Goal: Task Accomplishment & Management: Manage account settings

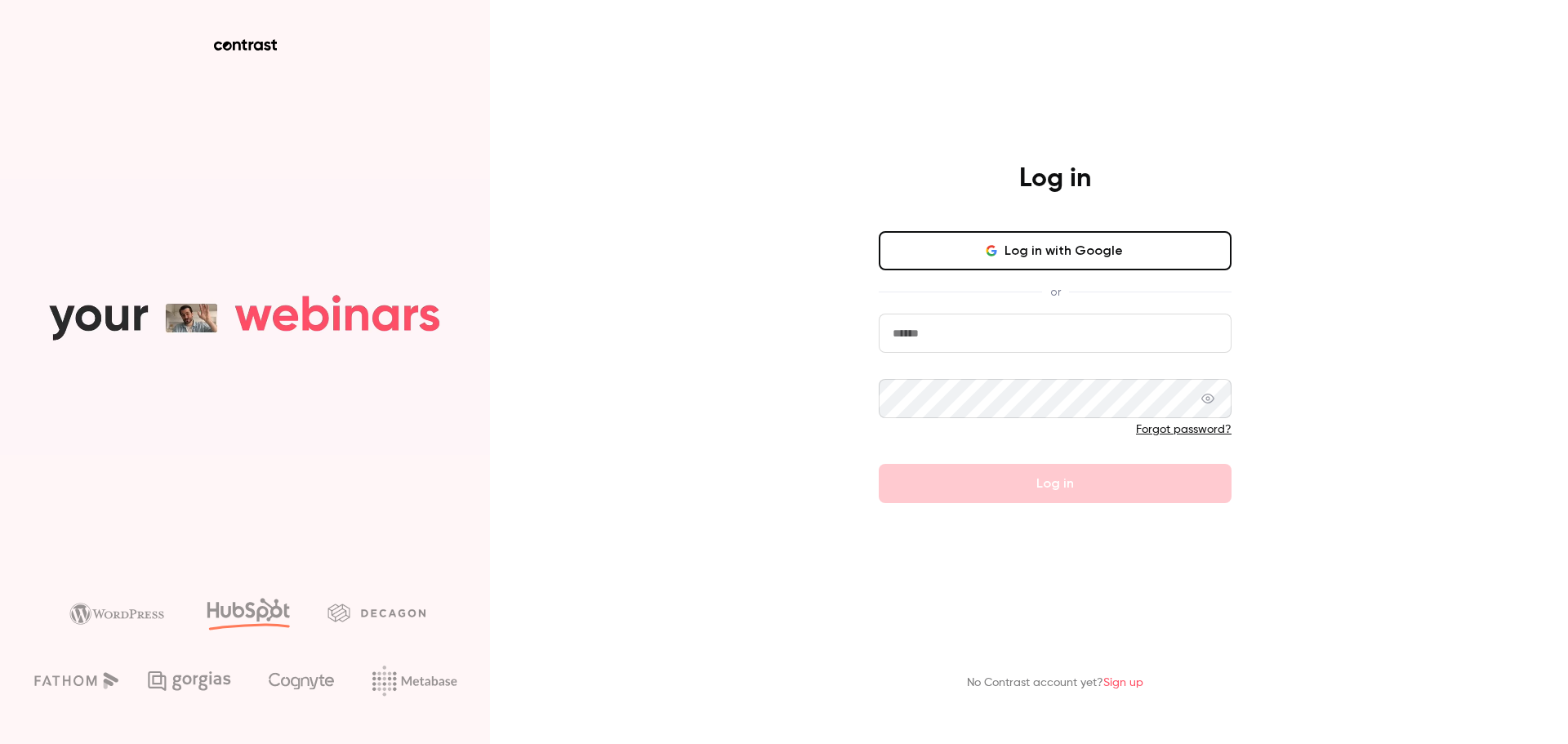
click at [1001, 242] on button "Log in with Google" at bounding box center [1054, 250] width 352 height 39
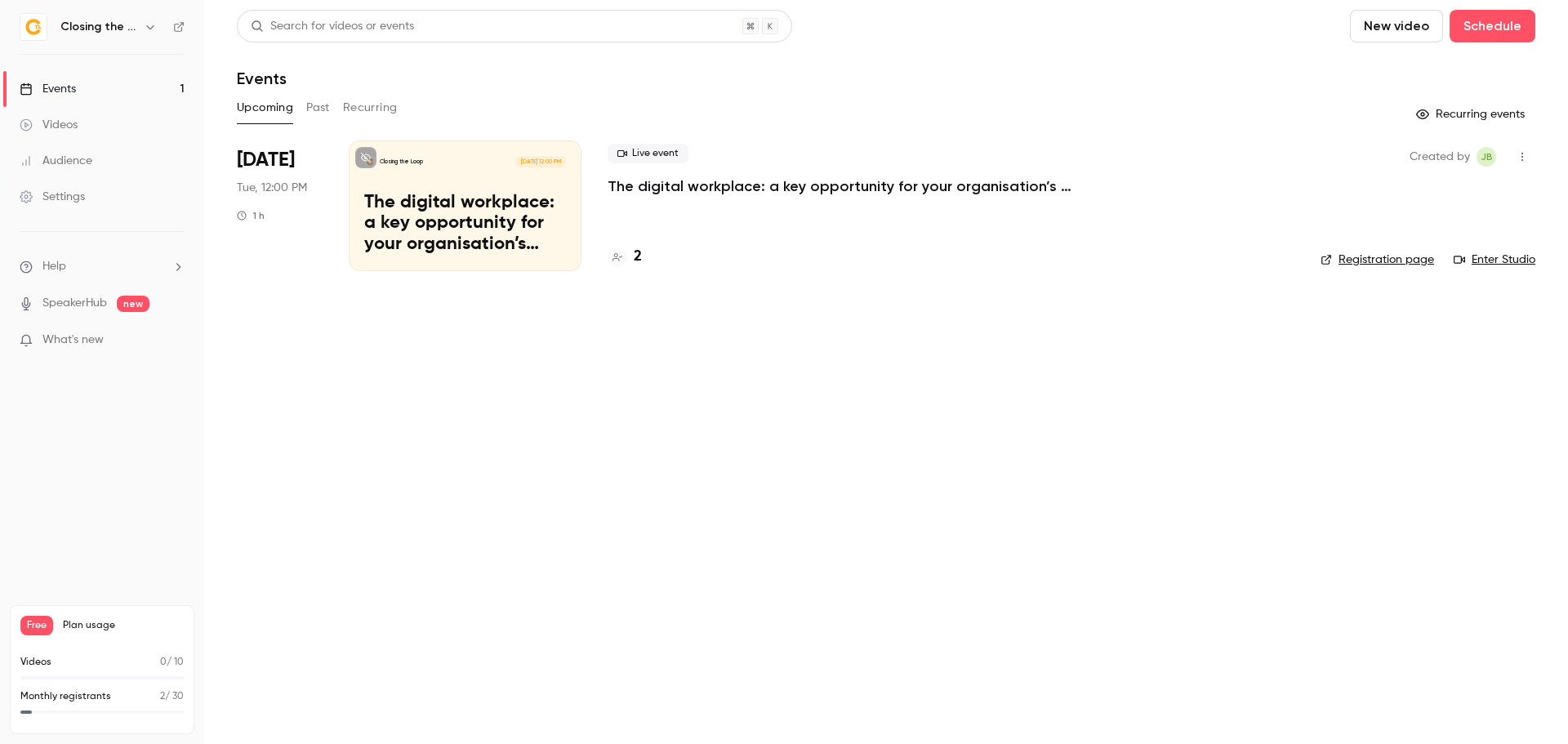
click at [677, 185] on p "The digital workplace: a key opportunity for your organisation’s green strategy" at bounding box center [853, 186] width 490 height 19
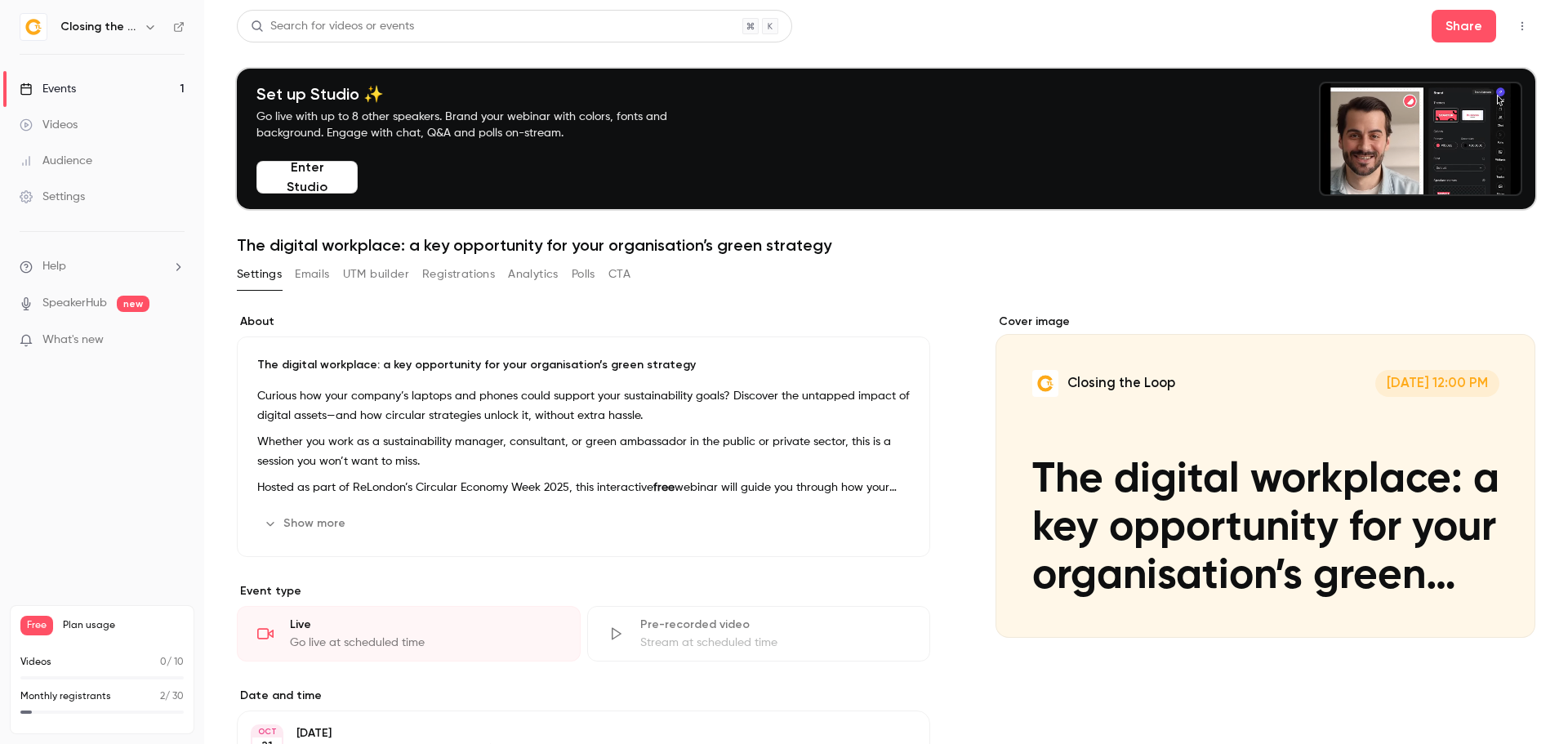
click at [454, 270] on button "Registrations" at bounding box center [458, 275] width 72 height 26
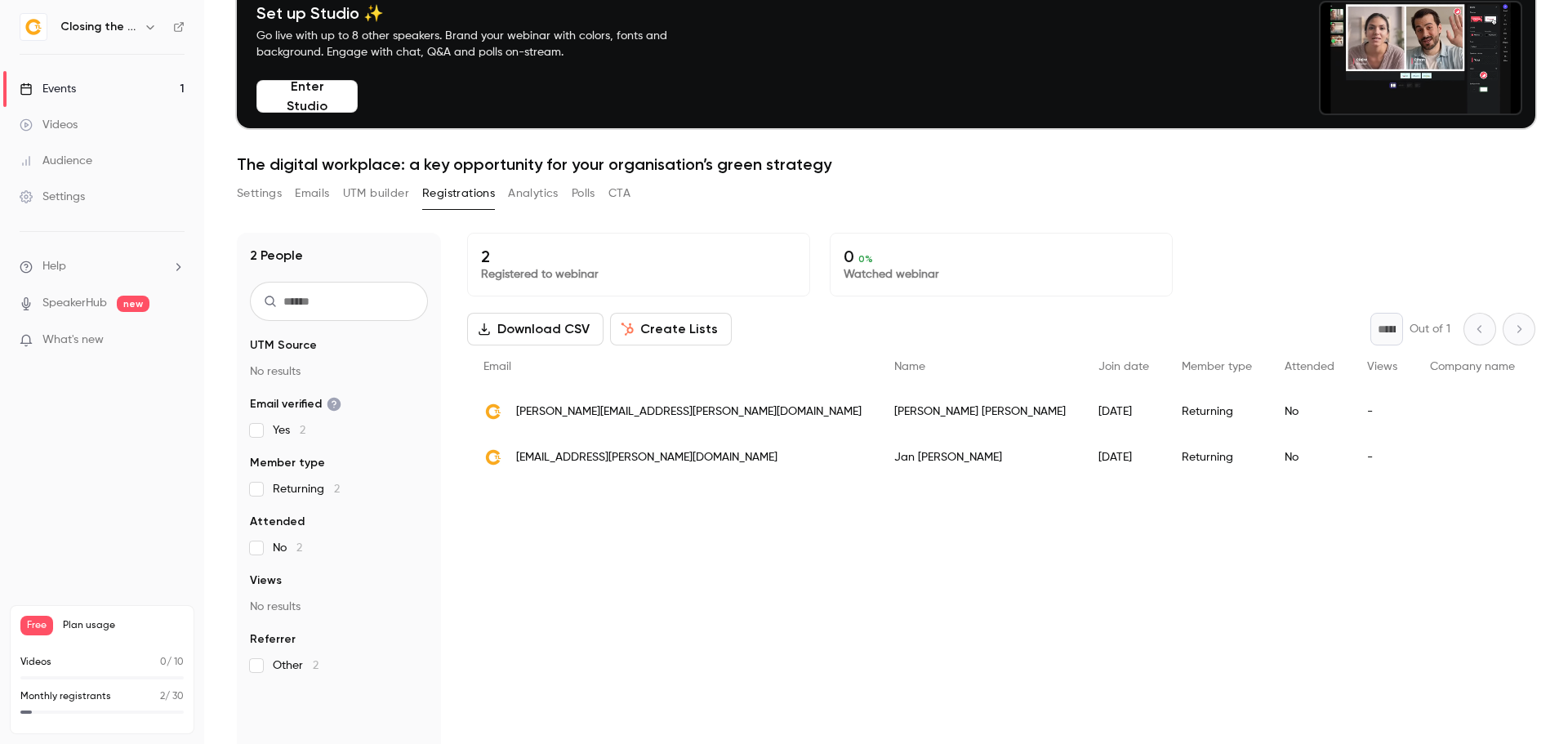
scroll to position [78, 0]
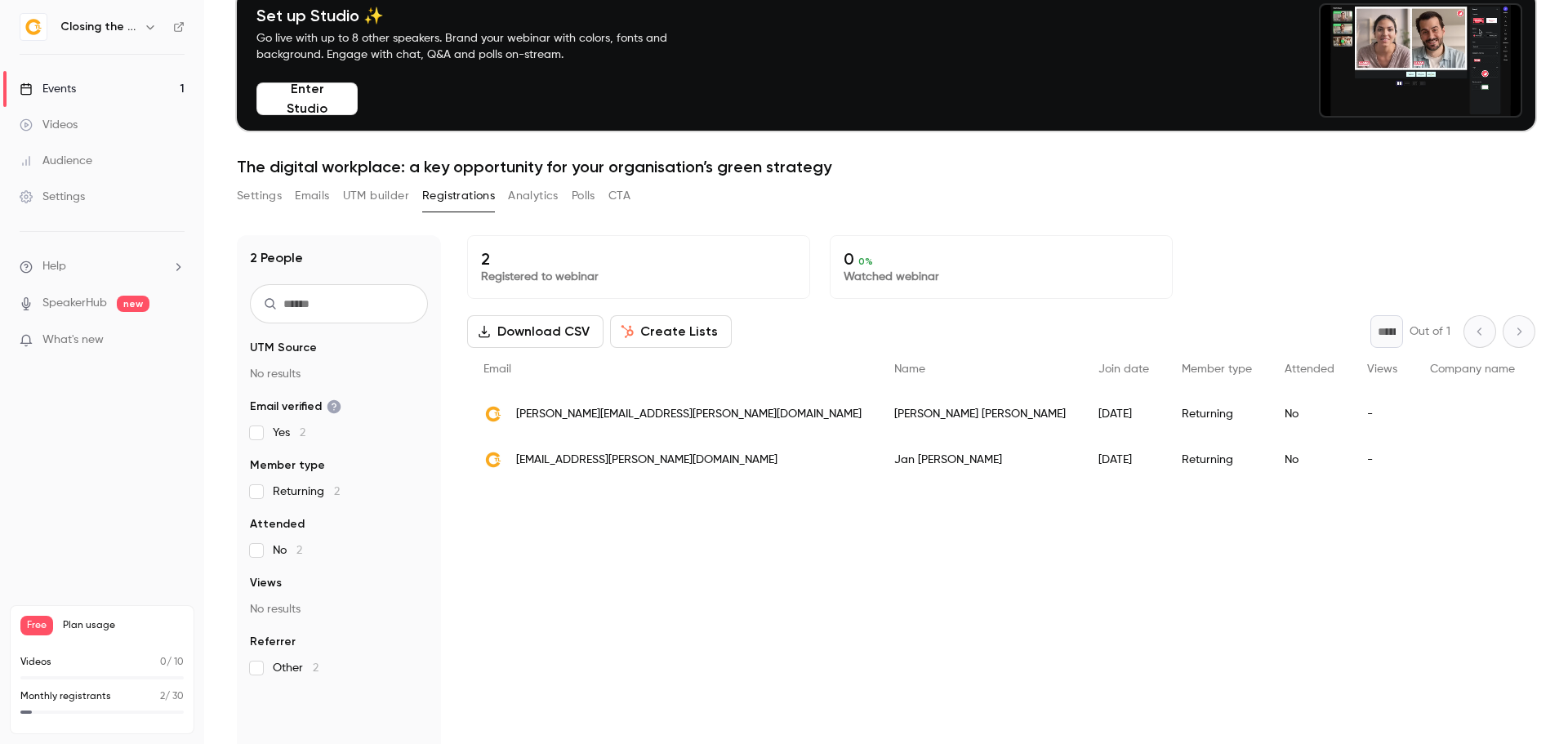
click at [658, 335] on button "Create Lists" at bounding box center [671, 331] width 122 height 32
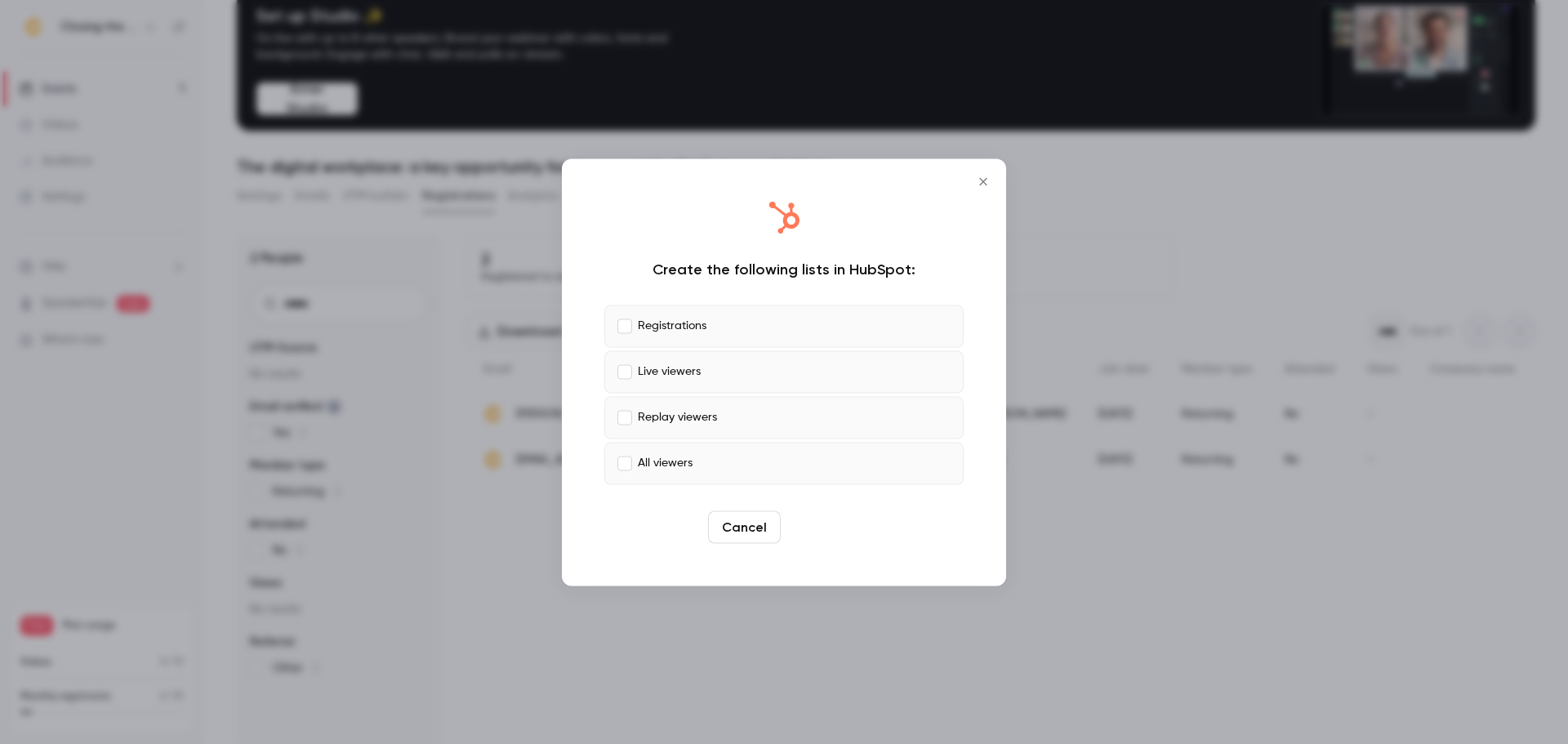
click at [818, 522] on button "Create" at bounding box center [824, 526] width 73 height 32
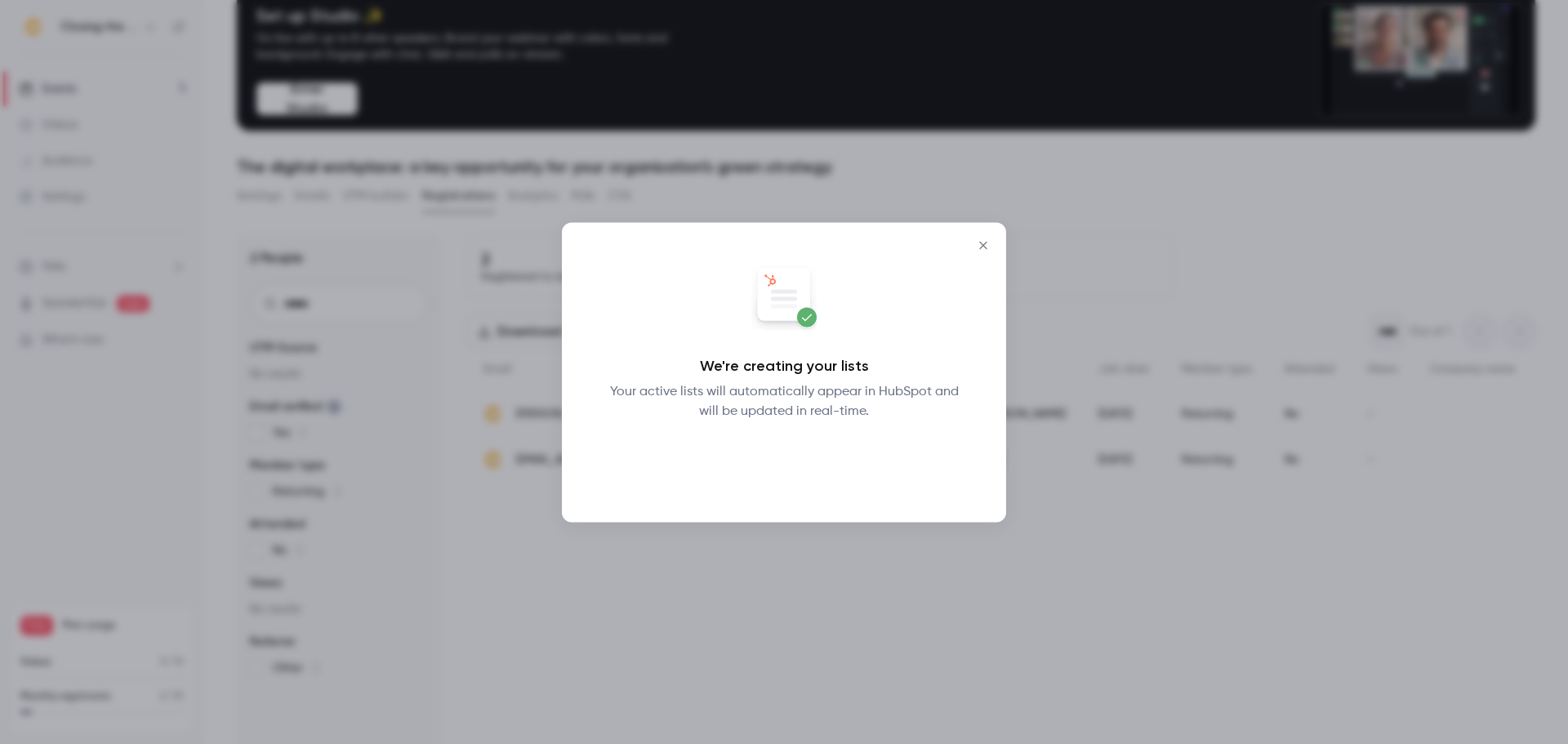
click at [790, 470] on button "Okay" at bounding box center [784, 462] width 59 height 32
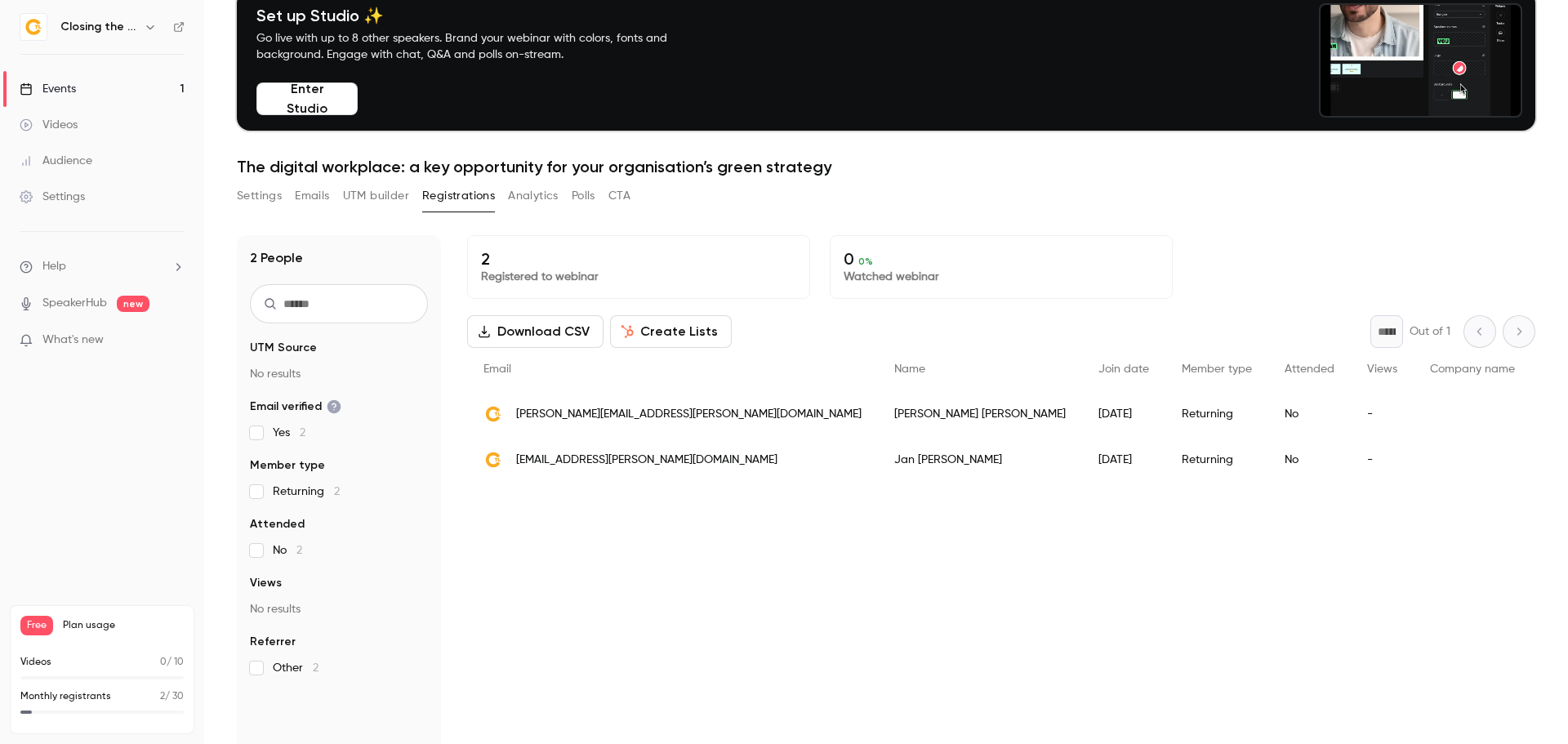
click at [398, 196] on button "UTM builder" at bounding box center [376, 196] width 66 height 26
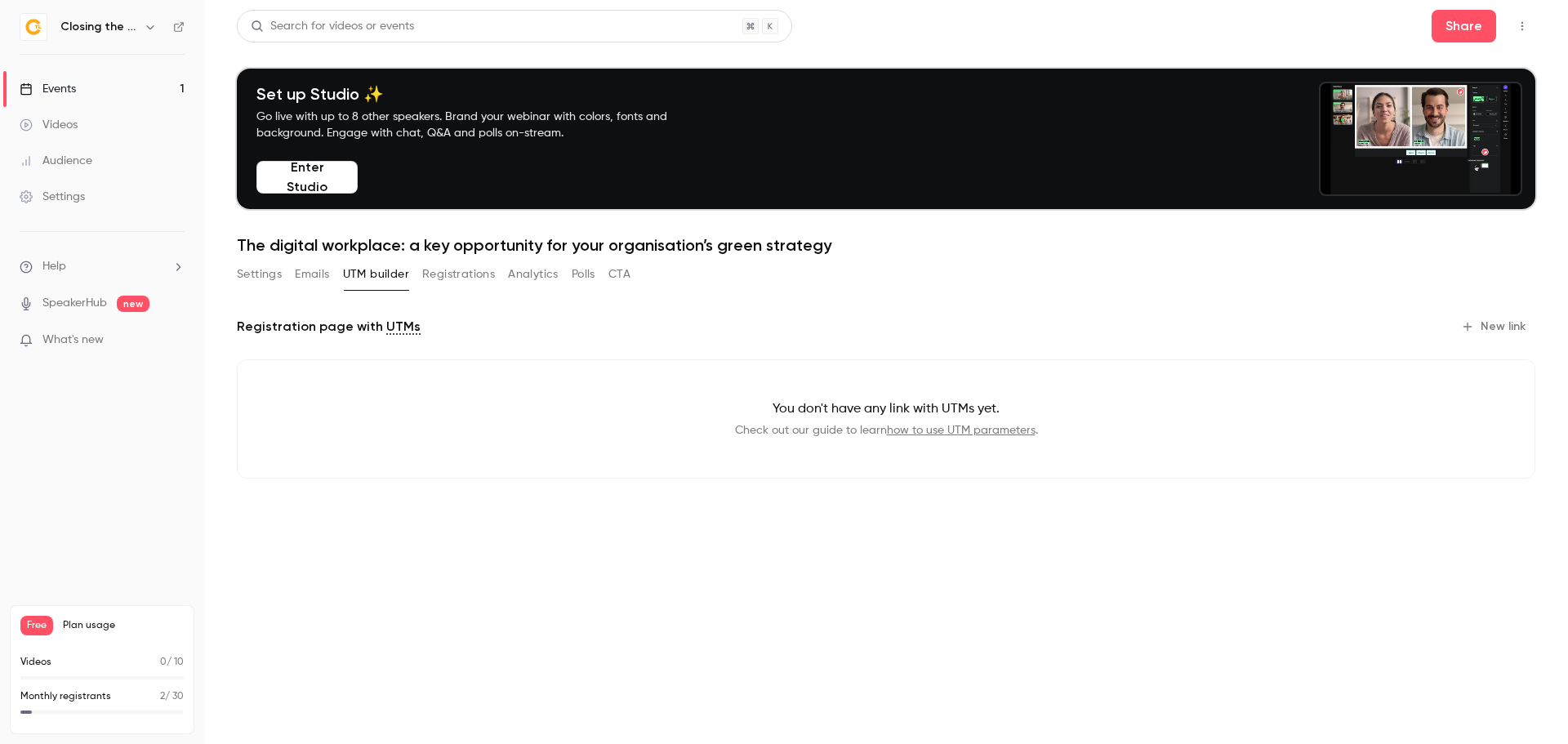
click at [457, 274] on button "Registrations" at bounding box center [458, 275] width 72 height 26
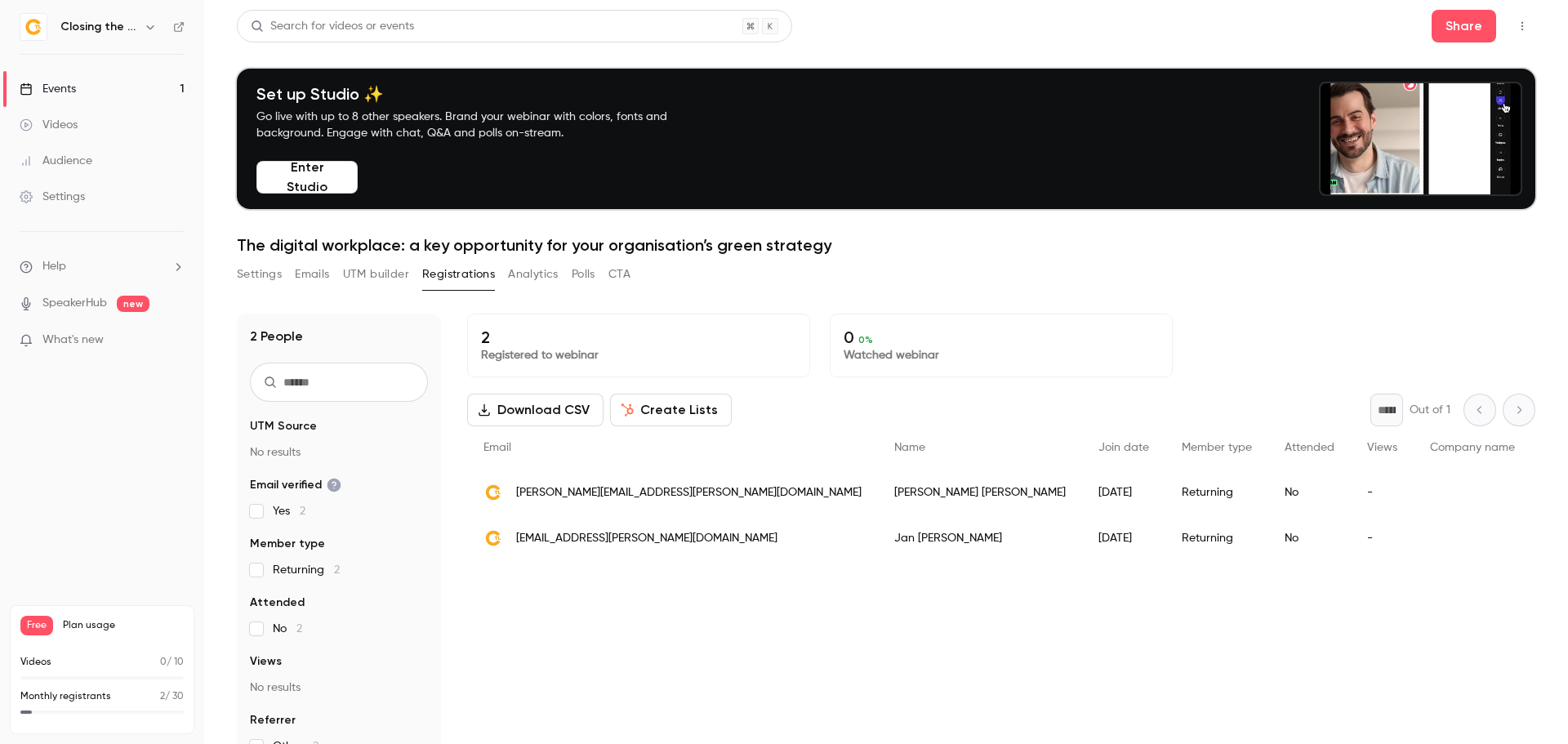
click at [598, 486] on span "[PERSON_NAME][EMAIL_ADDRESS][PERSON_NAME][DOMAIN_NAME]" at bounding box center [689, 493] width 345 height 17
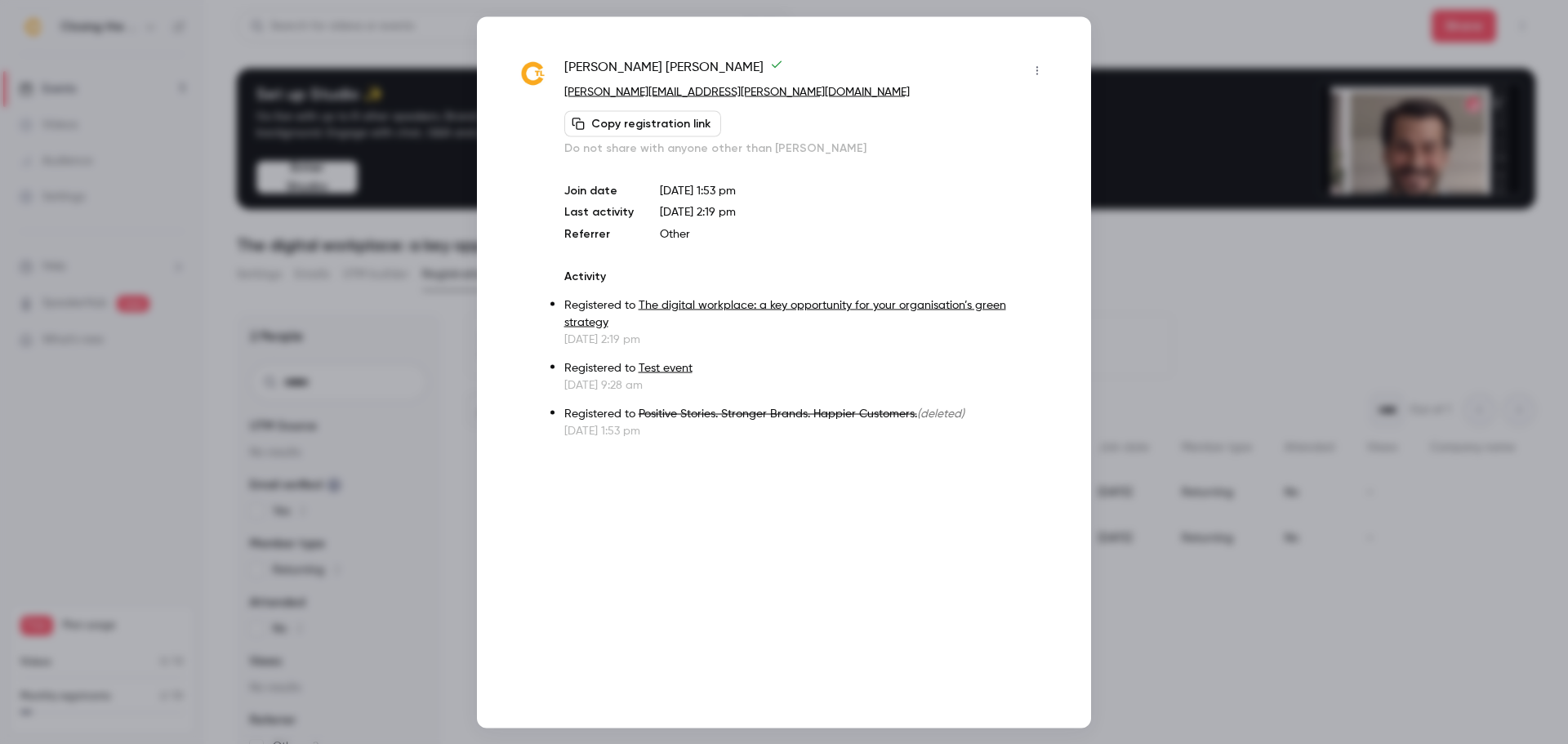
click at [1034, 65] on icon "button" at bounding box center [1037, 70] width 13 height 11
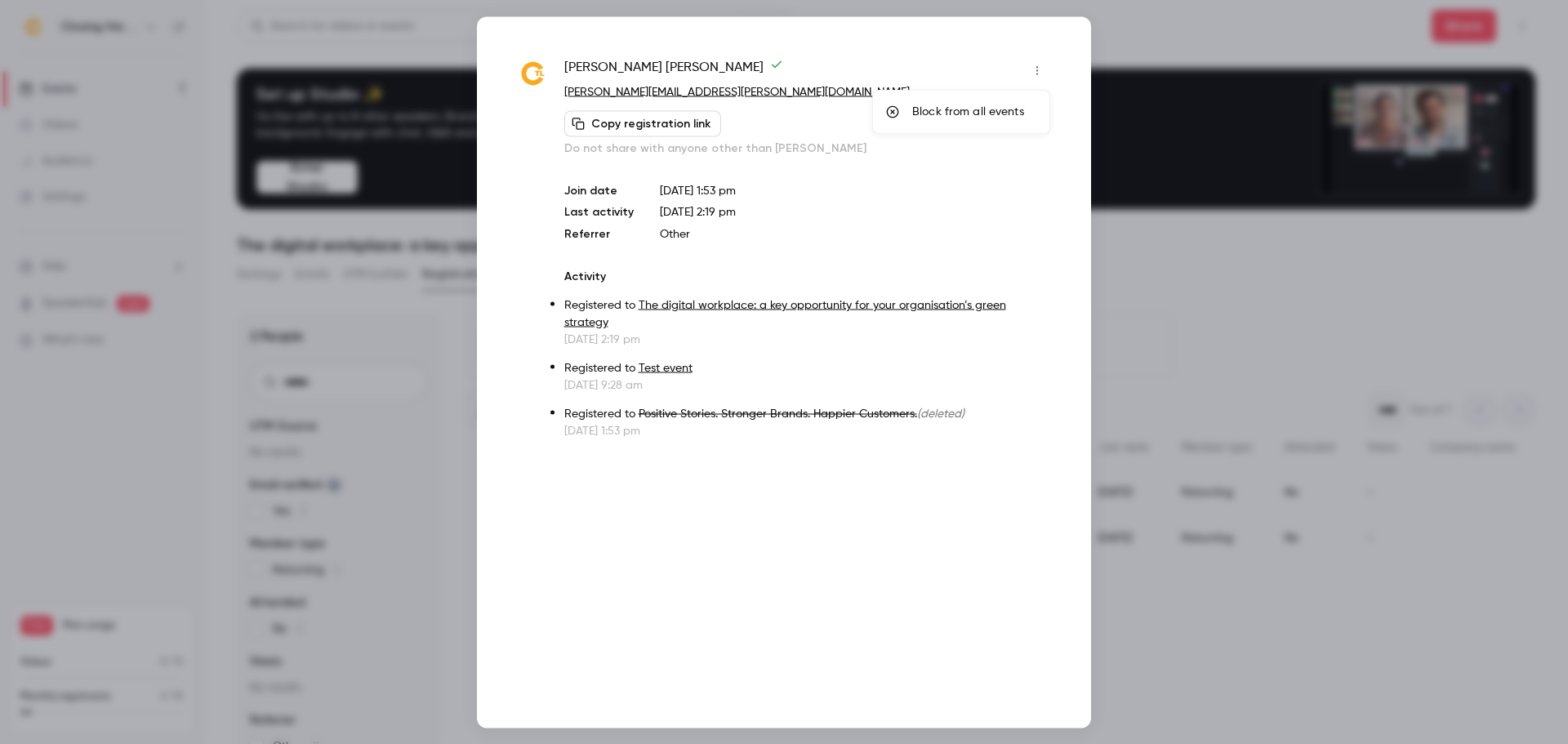
click at [976, 41] on div at bounding box center [784, 372] width 1568 height 744
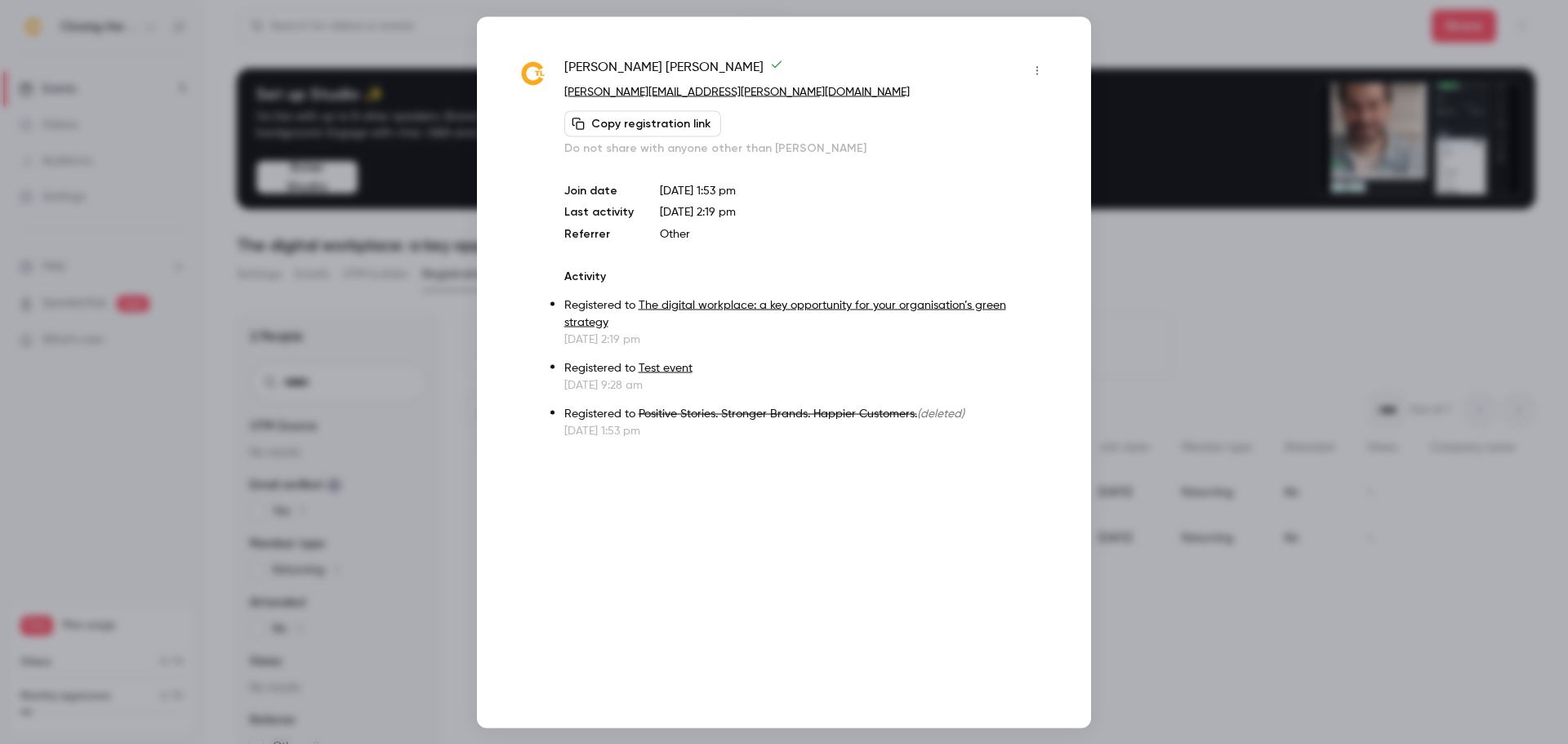
click at [1188, 290] on div at bounding box center [784, 372] width 1568 height 744
